Goal: Transaction & Acquisition: Purchase product/service

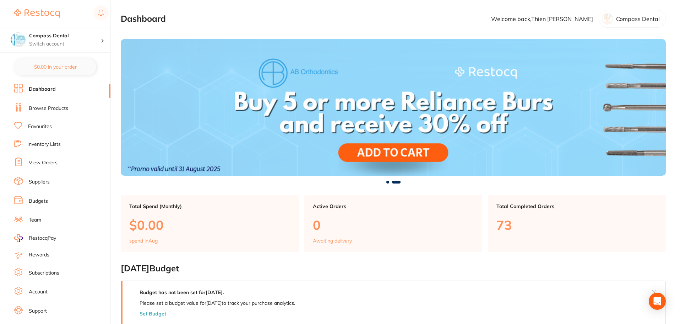
click at [31, 128] on link "Favourites" at bounding box center [40, 126] width 24 height 7
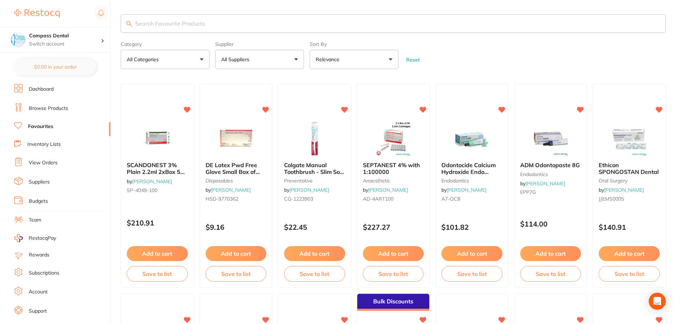
click at [301, 59] on button "All Suppliers" at bounding box center [259, 59] width 89 height 19
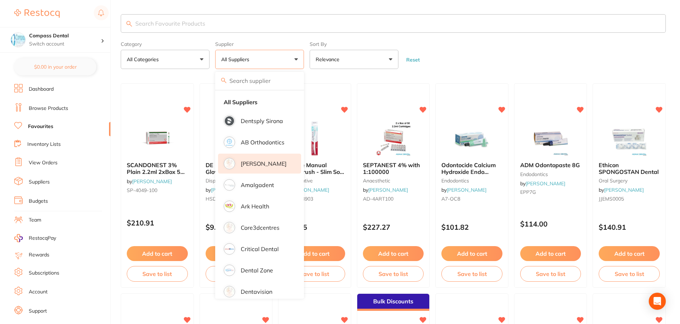
click at [246, 168] on li "[PERSON_NAME]" at bounding box center [259, 163] width 83 height 20
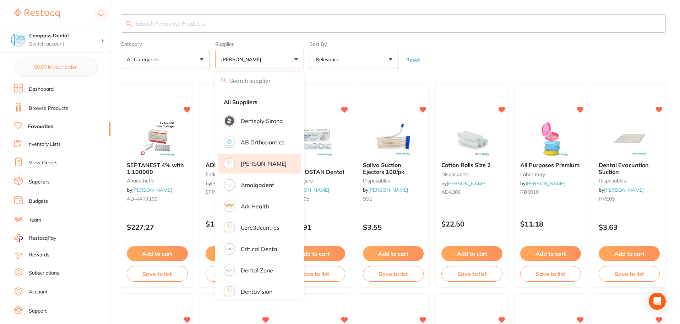
click at [518, 60] on form "Category All Categories All Categories anaesthetic articulating burs crown & br…" at bounding box center [393, 53] width 545 height 31
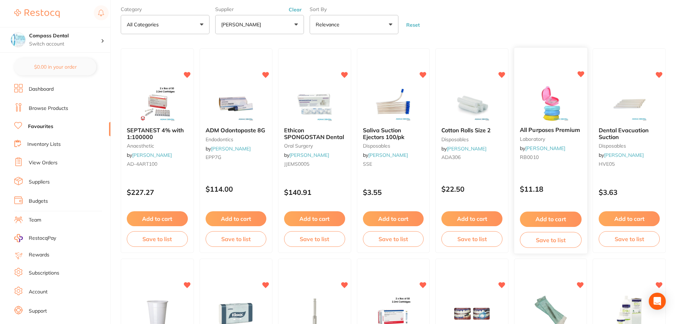
scroll to position [71, 0]
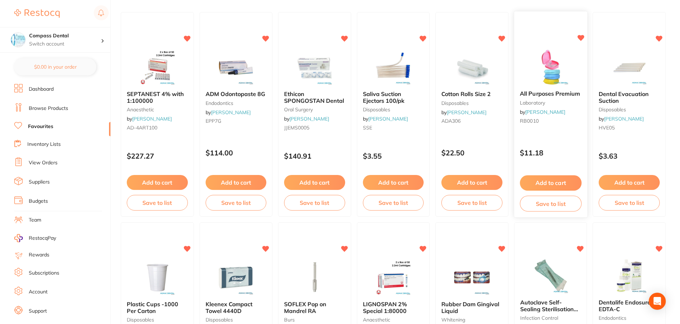
click at [568, 183] on button "Add to cart" at bounding box center [550, 182] width 61 height 15
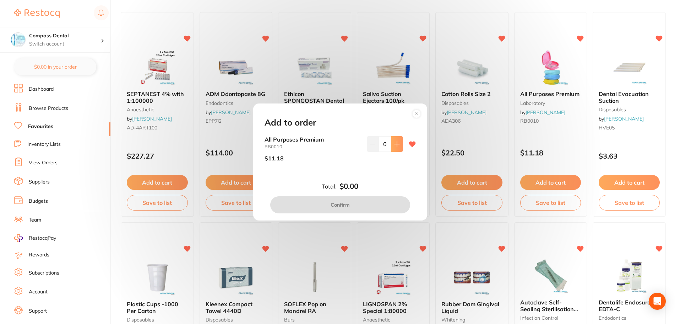
click at [396, 148] on button at bounding box center [398, 144] width 12 height 16
type input "1"
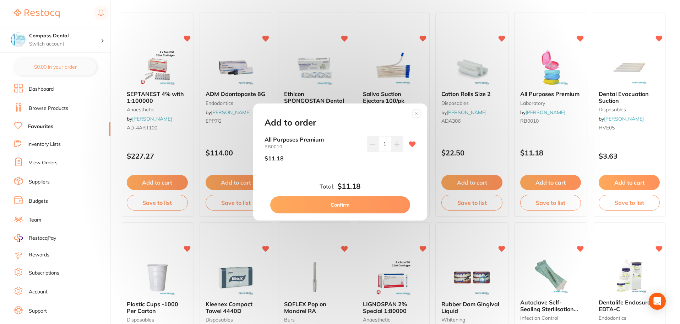
click at [352, 206] on button "Confirm" at bounding box center [340, 204] width 140 height 17
checkbox input "false"
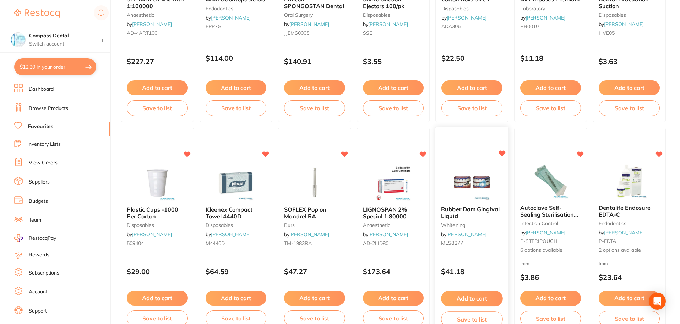
scroll to position [178, 0]
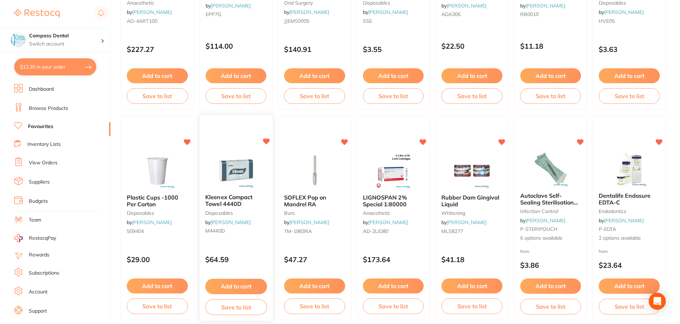
click at [232, 284] on button "Add to cart" at bounding box center [235, 286] width 61 height 15
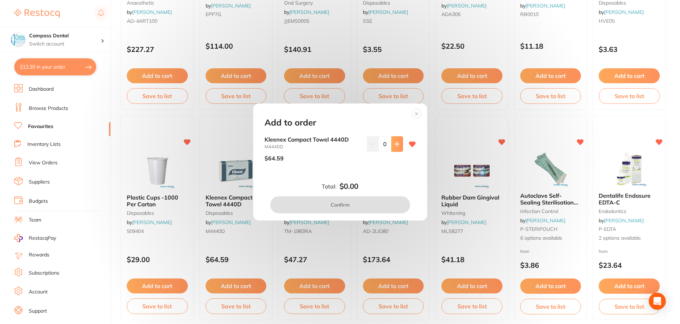
click at [401, 147] on button at bounding box center [398, 144] width 12 height 16
type input "1"
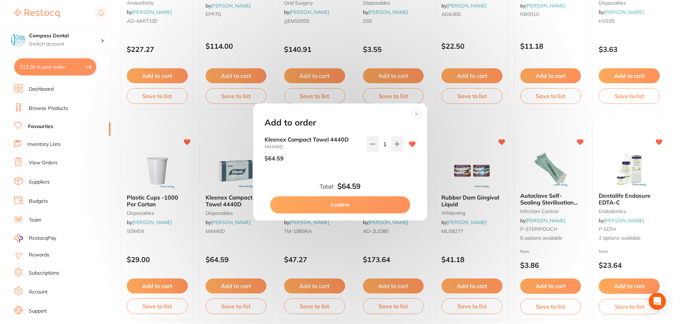
click at [359, 201] on button "Confirm" at bounding box center [340, 204] width 140 height 17
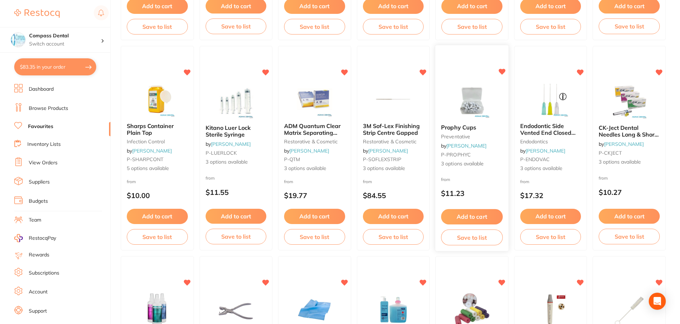
scroll to position [675, 0]
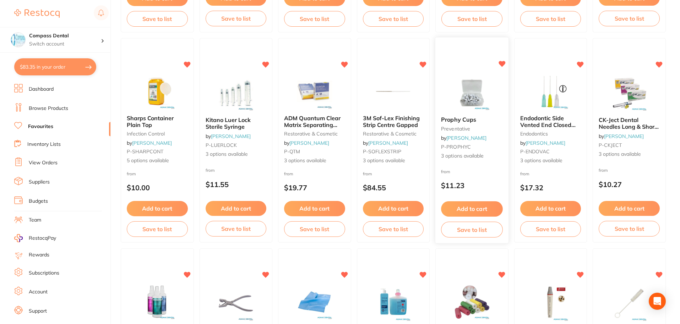
click at [471, 205] on button "Add to cart" at bounding box center [471, 208] width 61 height 15
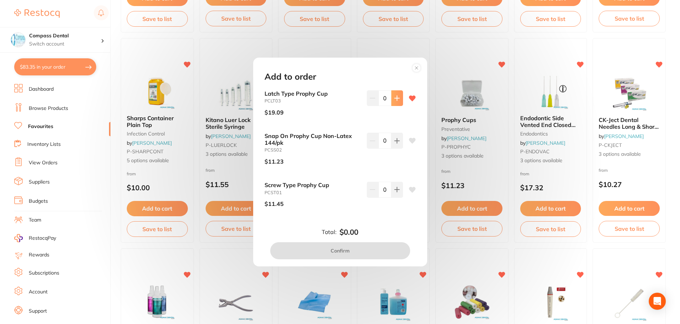
click at [398, 99] on icon at bounding box center [397, 98] width 6 height 6
type input "1"
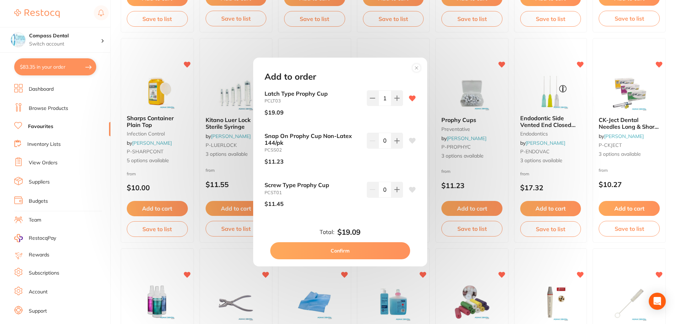
click at [381, 246] on button "Confirm" at bounding box center [340, 250] width 140 height 17
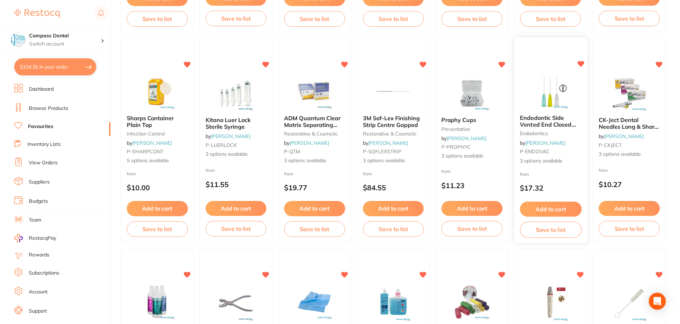
click at [554, 203] on button "Add to cart" at bounding box center [550, 208] width 61 height 15
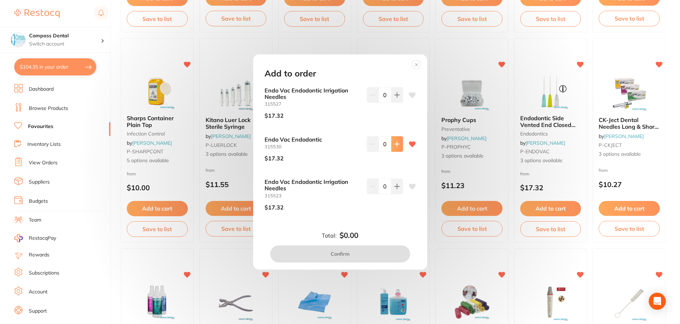
click at [394, 98] on icon at bounding box center [397, 95] width 6 height 6
type input "1"
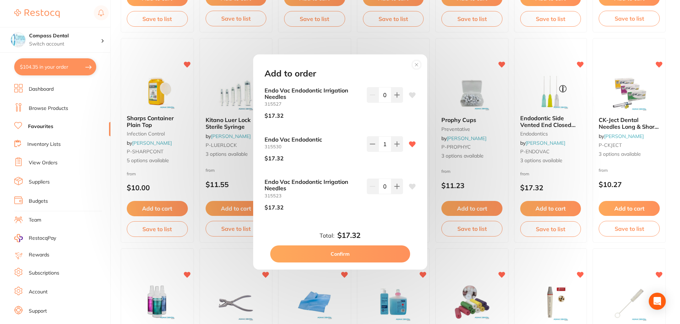
click at [375, 256] on button "Confirm" at bounding box center [340, 253] width 140 height 17
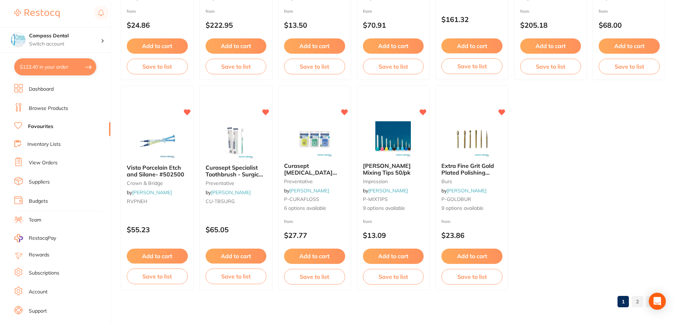
scroll to position [1471, 0]
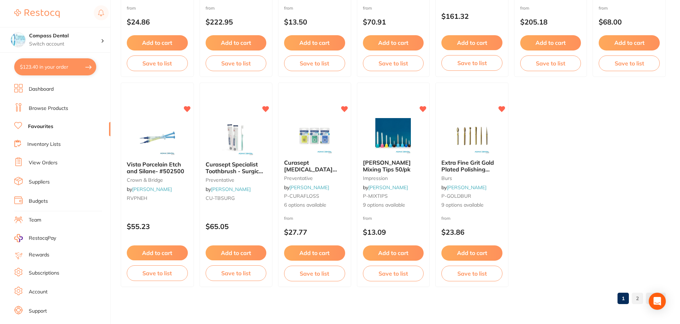
click at [639, 301] on link "2" at bounding box center [637, 298] width 11 height 14
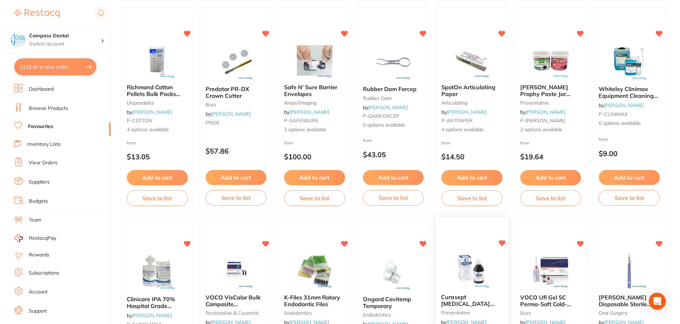
scroll to position [479, 0]
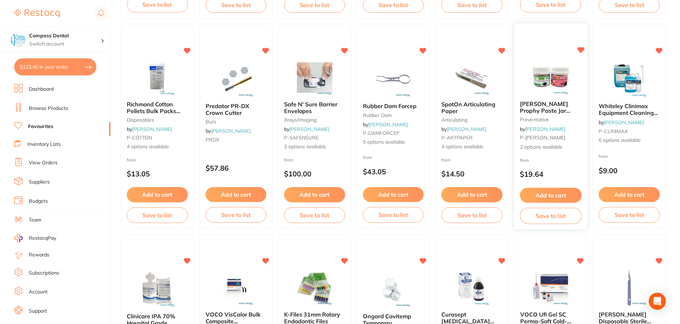
click at [552, 192] on button "Add to cart" at bounding box center [550, 195] width 61 height 15
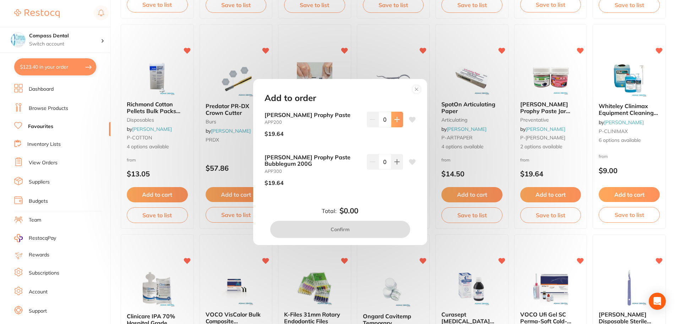
click at [395, 123] on button at bounding box center [398, 120] width 12 height 16
type input "1"
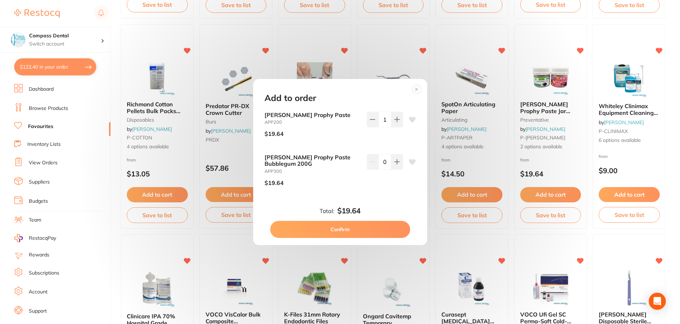
click at [381, 230] on button "Confirm" at bounding box center [340, 229] width 140 height 17
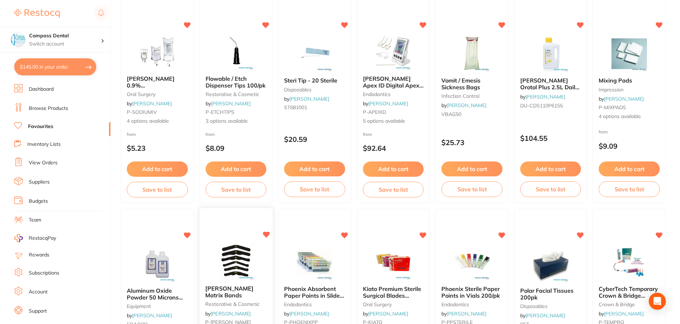
scroll to position [142, 0]
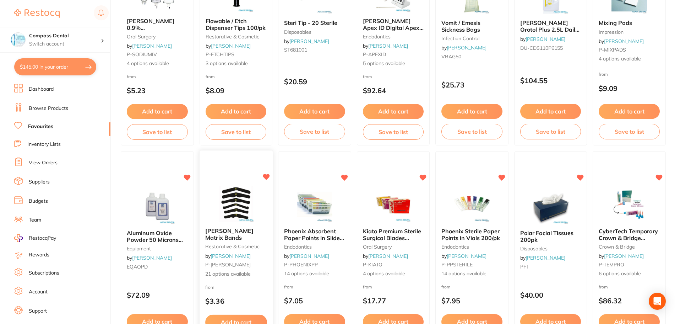
click at [267, 178] on icon at bounding box center [266, 177] width 7 height 6
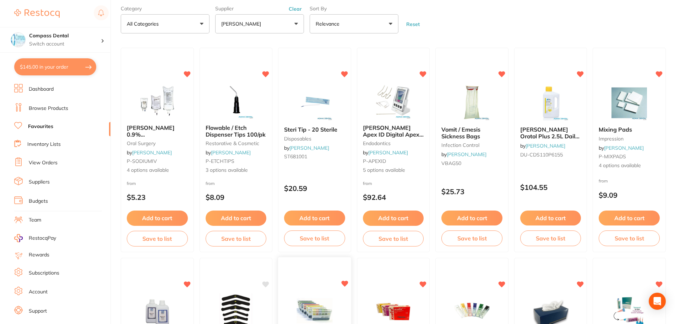
scroll to position [0, 0]
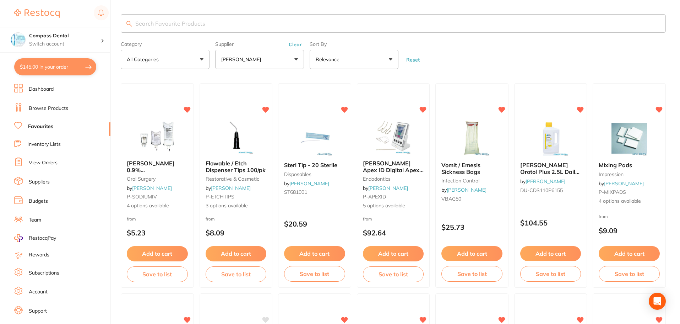
click at [205, 61] on button "All Categories" at bounding box center [165, 59] width 89 height 19
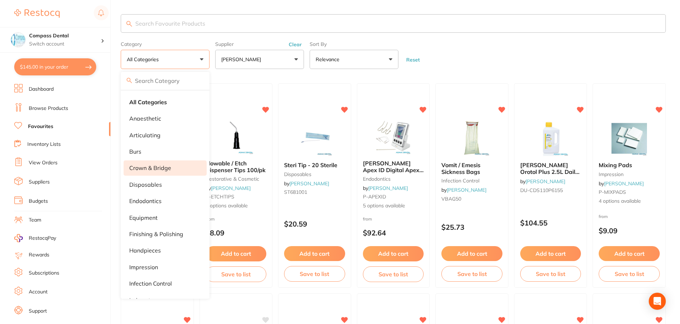
click at [147, 168] on p "crown & bridge" at bounding box center [150, 168] width 42 height 6
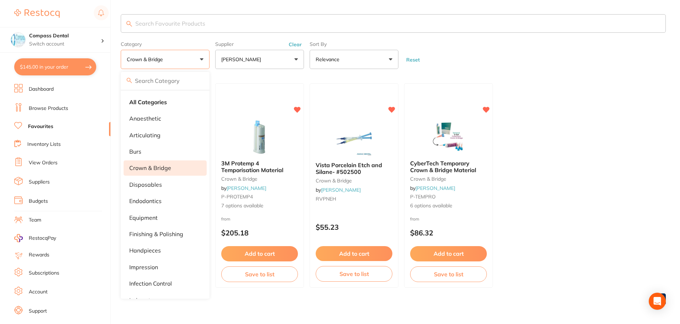
drag, startPoint x: 543, startPoint y: 144, endPoint x: 549, endPoint y: 137, distance: 9.1
click at [545, 141] on ul "PROTEMP 4 Garant Dispenser 4:1/10:1 crown & bridge by [PERSON_NAME] ESP-77581 $…" at bounding box center [393, 185] width 545 height 204
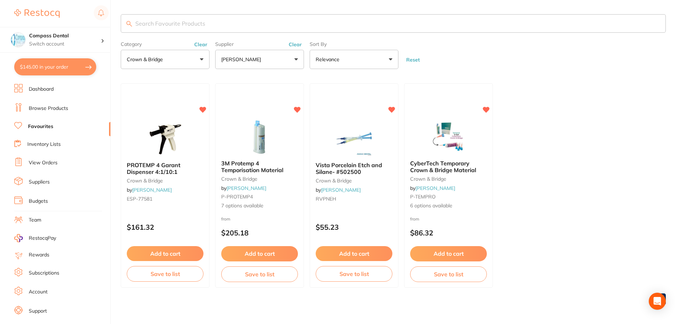
click at [204, 54] on button "crown & bridge" at bounding box center [165, 59] width 89 height 19
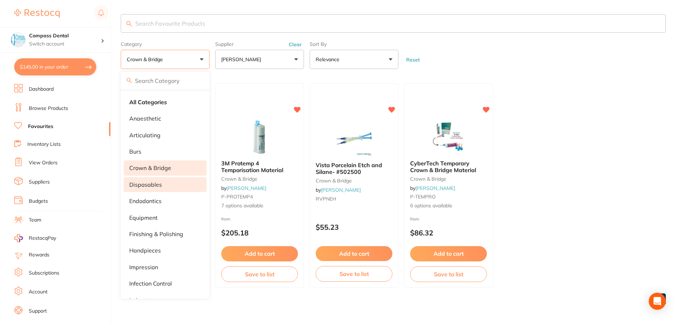
click at [150, 184] on p "disposables" at bounding box center [145, 184] width 33 height 6
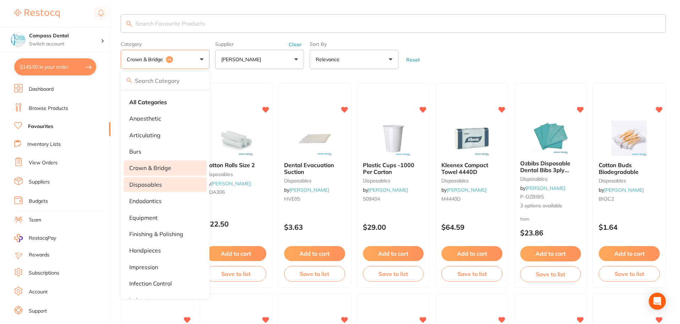
click at [440, 67] on form "Category crown & bridge +1 All Categories anaesthetic articulating burs crown &…" at bounding box center [393, 53] width 545 height 31
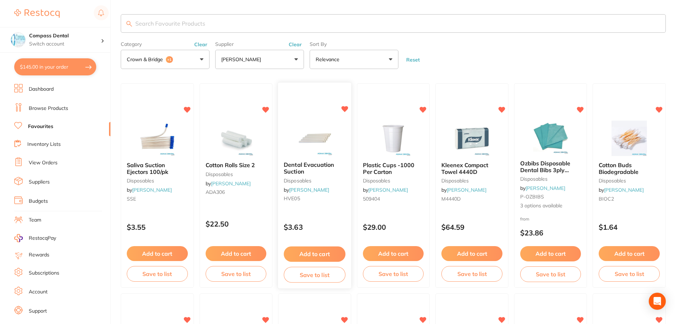
click at [325, 254] on button "Add to cart" at bounding box center [314, 253] width 61 height 15
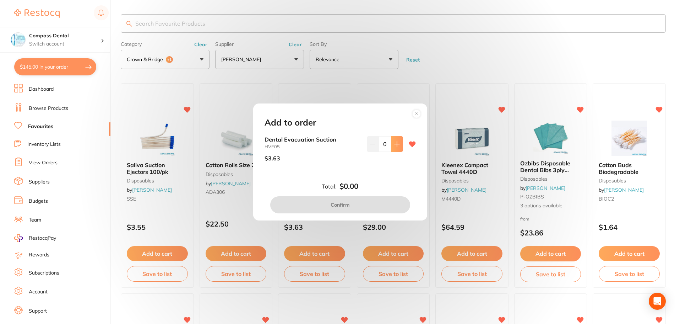
click at [396, 145] on icon at bounding box center [397, 143] width 5 height 5
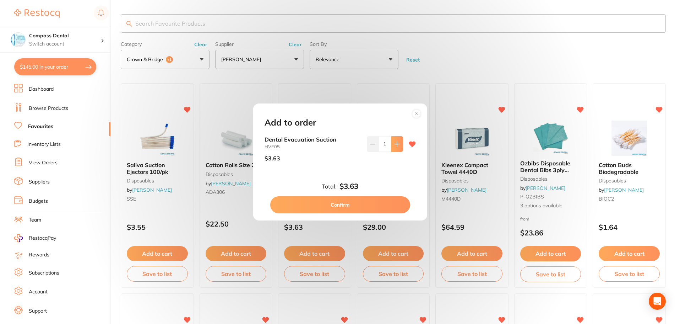
click at [396, 145] on icon at bounding box center [397, 143] width 5 height 5
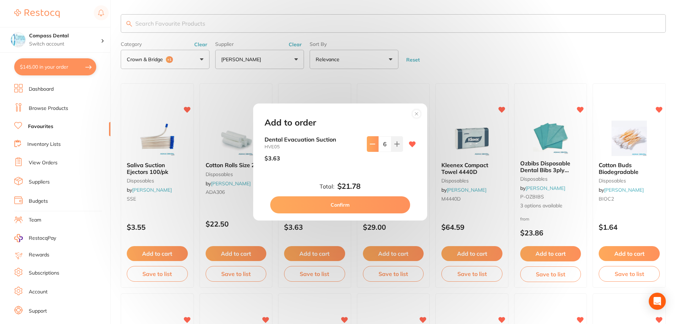
click at [375, 149] on button at bounding box center [373, 144] width 12 height 16
type input "5"
click at [390, 203] on button "Confirm" at bounding box center [340, 204] width 140 height 17
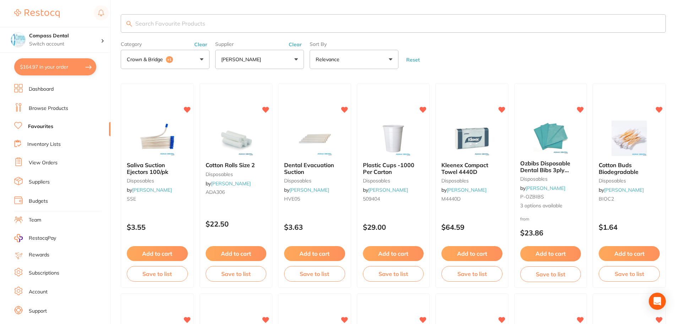
click at [199, 62] on button "crown & bridge +1" at bounding box center [165, 59] width 89 height 19
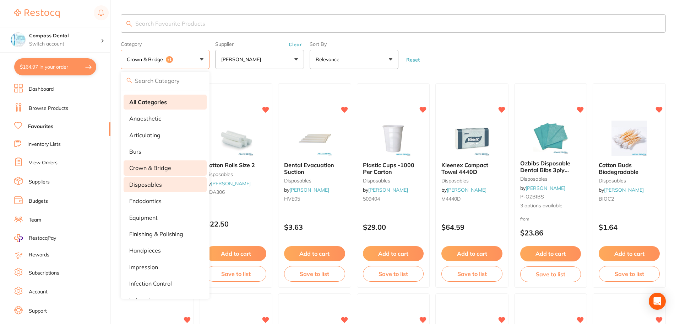
click at [162, 103] on strong "All Categories" at bounding box center [148, 102] width 38 height 6
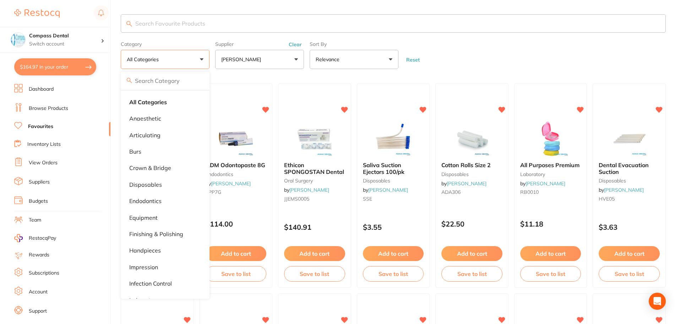
click at [500, 57] on form "Category All Categories All Categories anaesthetic articulating burs crown & br…" at bounding box center [393, 53] width 545 height 31
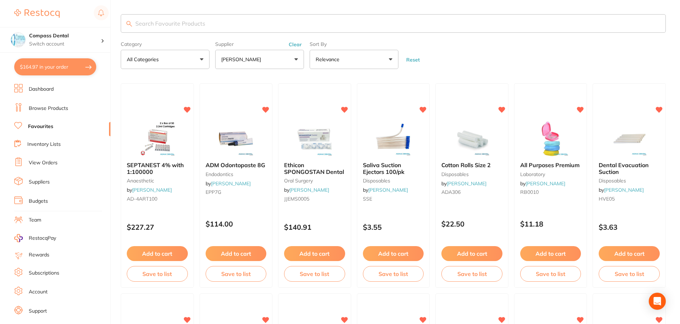
click at [300, 58] on button "[PERSON_NAME]" at bounding box center [259, 59] width 89 height 19
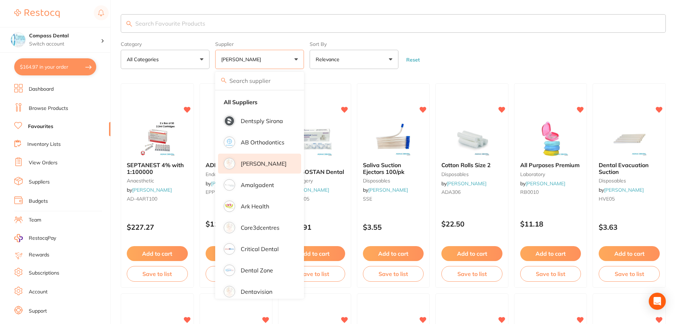
click at [523, 55] on form "Category All Categories All Categories anaesthetic articulating burs crown & br…" at bounding box center [393, 53] width 545 height 31
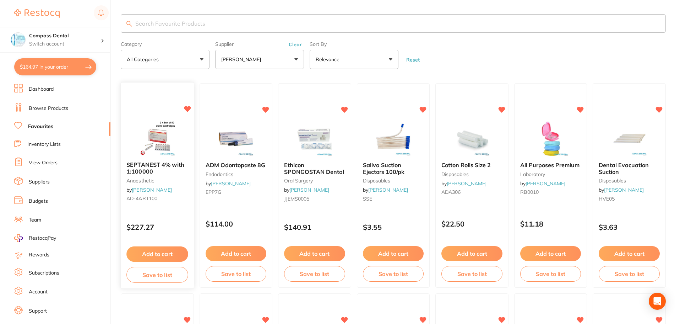
click at [151, 190] on link "[PERSON_NAME]" at bounding box center [152, 190] width 40 height 6
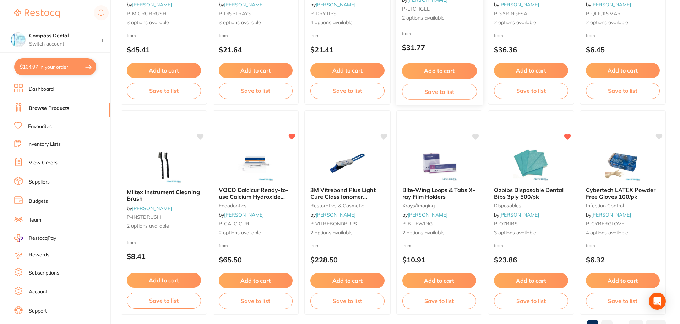
scroll to position [1698, 0]
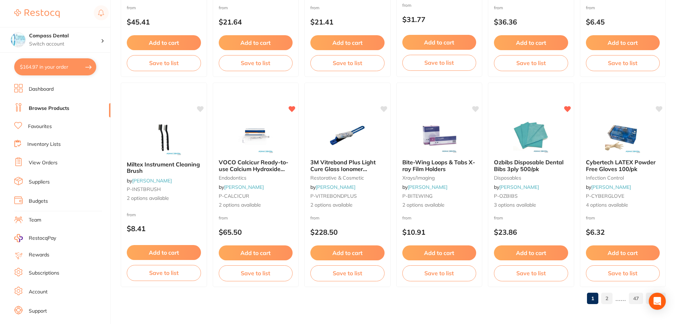
click at [607, 297] on link "2" at bounding box center [607, 298] width 11 height 14
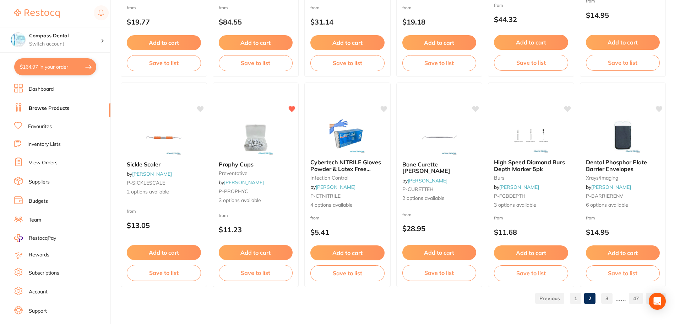
click at [611, 299] on link "3" at bounding box center [607, 298] width 11 height 14
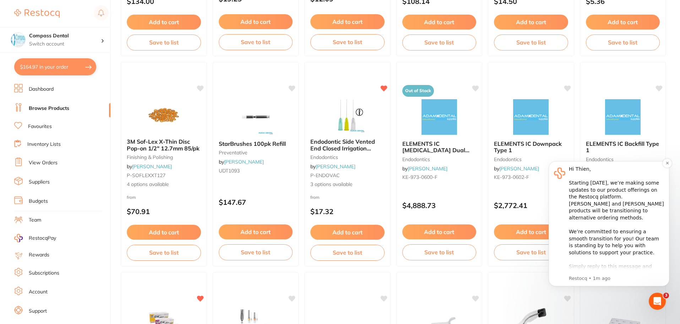
scroll to position [249, 0]
click at [667, 163] on icon "Dismiss notification" at bounding box center [668, 163] width 4 height 4
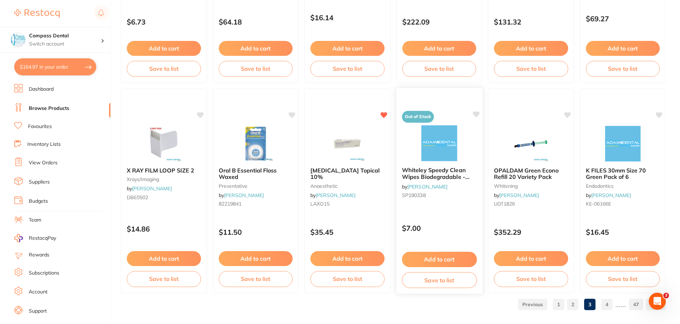
scroll to position [1698, 0]
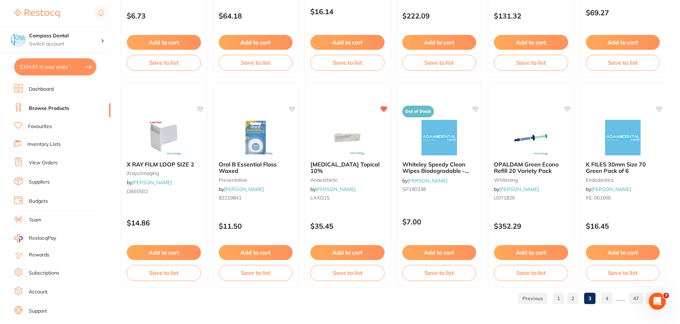
click at [604, 298] on link "4" at bounding box center [607, 298] width 11 height 14
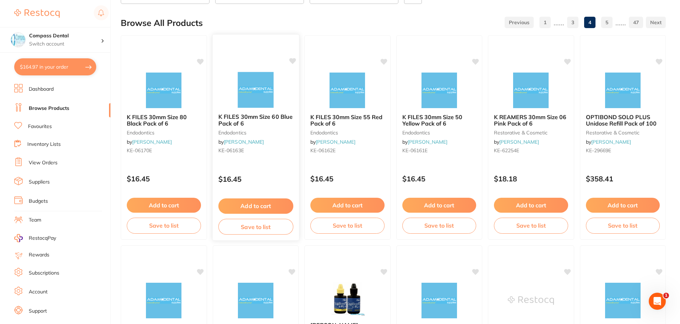
scroll to position [0, 0]
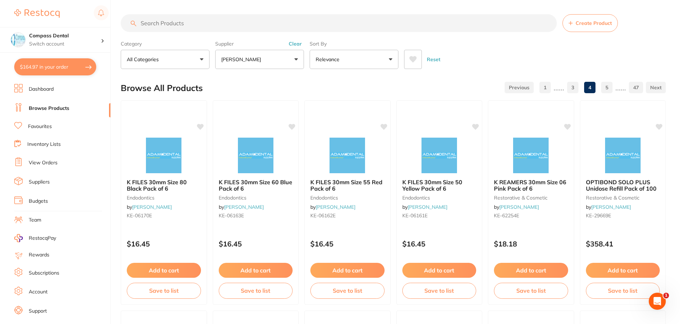
click at [414, 60] on icon at bounding box center [413, 59] width 7 height 6
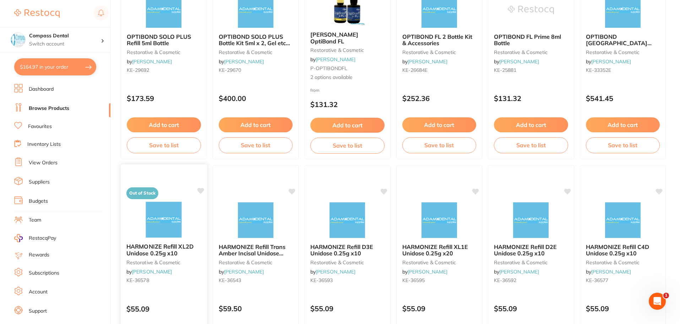
scroll to position [497, 0]
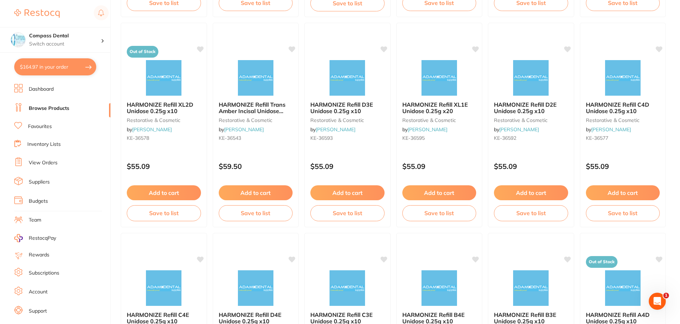
click at [34, 126] on link "Favourites" at bounding box center [40, 126] width 24 height 7
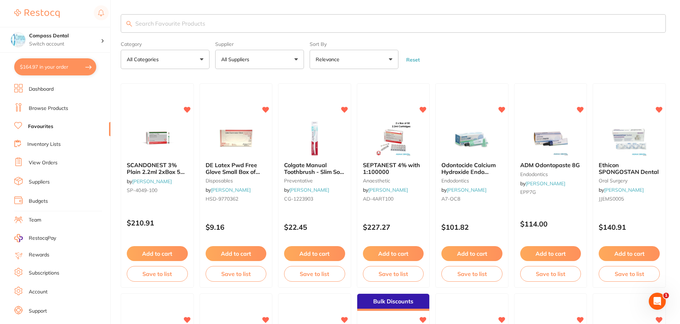
click at [296, 60] on button "All Suppliers" at bounding box center [259, 59] width 89 height 19
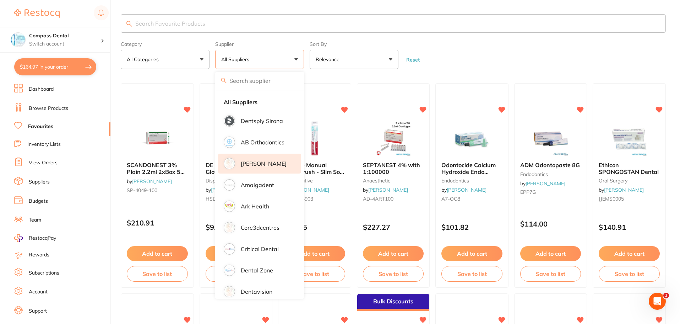
click at [253, 166] on p "[PERSON_NAME]" at bounding box center [264, 163] width 46 height 6
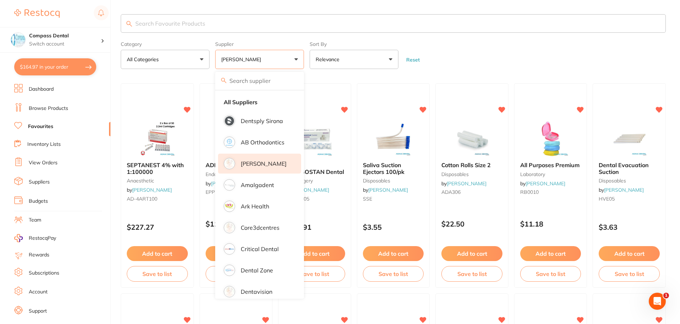
click at [510, 58] on form "Category All Categories All Categories anaesthetic articulating burs crown & br…" at bounding box center [393, 53] width 545 height 31
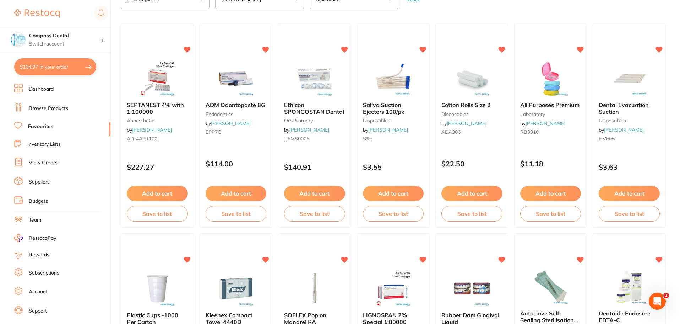
scroll to position [71, 0]
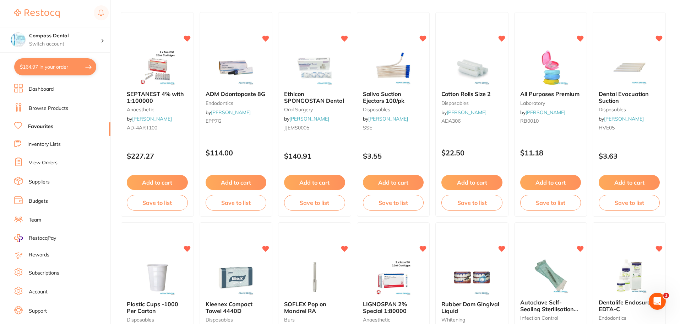
click at [43, 72] on button "$164.97 in your order" at bounding box center [55, 66] width 82 height 17
checkbox input "true"
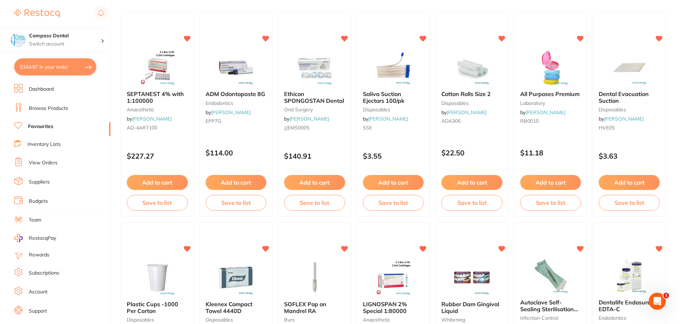
checkbox input "true"
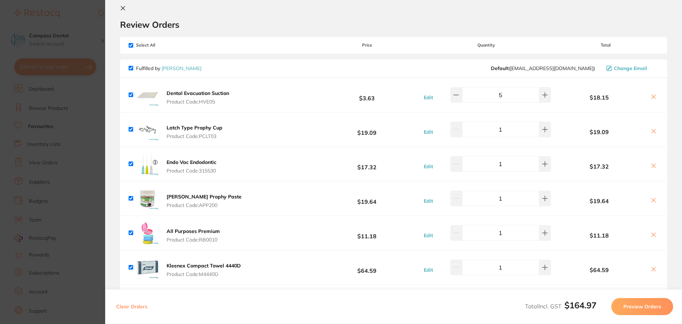
scroll to position [0, 0]
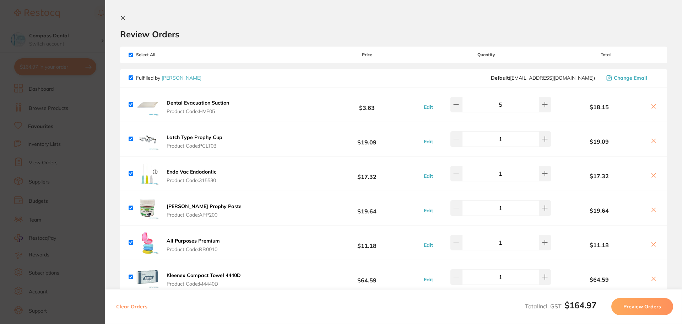
click at [126, 18] on button at bounding box center [124, 18] width 9 height 7
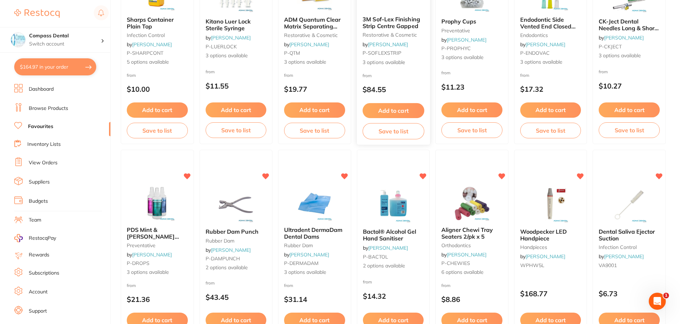
scroll to position [782, 0]
